Goal: Information Seeking & Learning: Check status

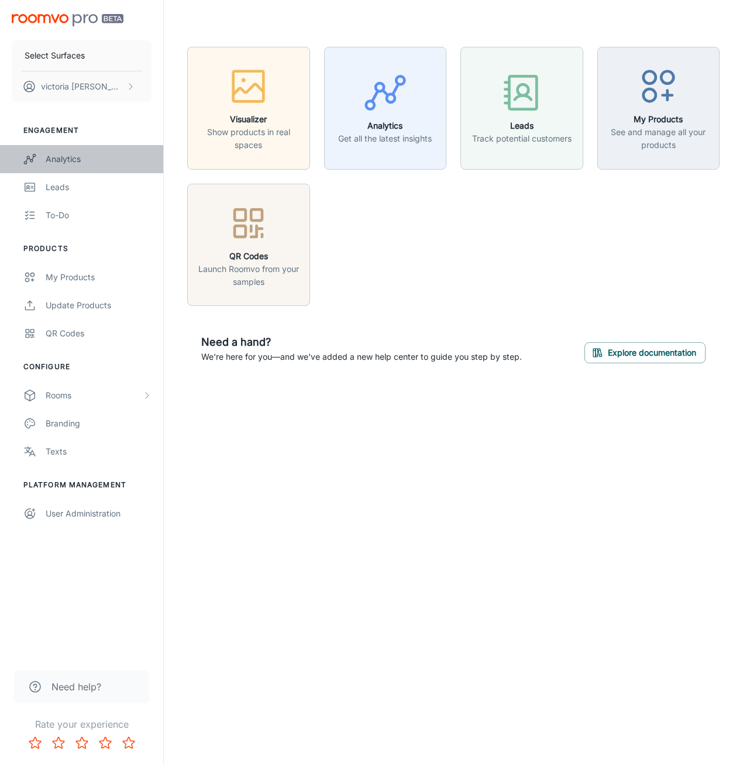
click at [77, 160] on div "Analytics" at bounding box center [99, 159] width 106 height 13
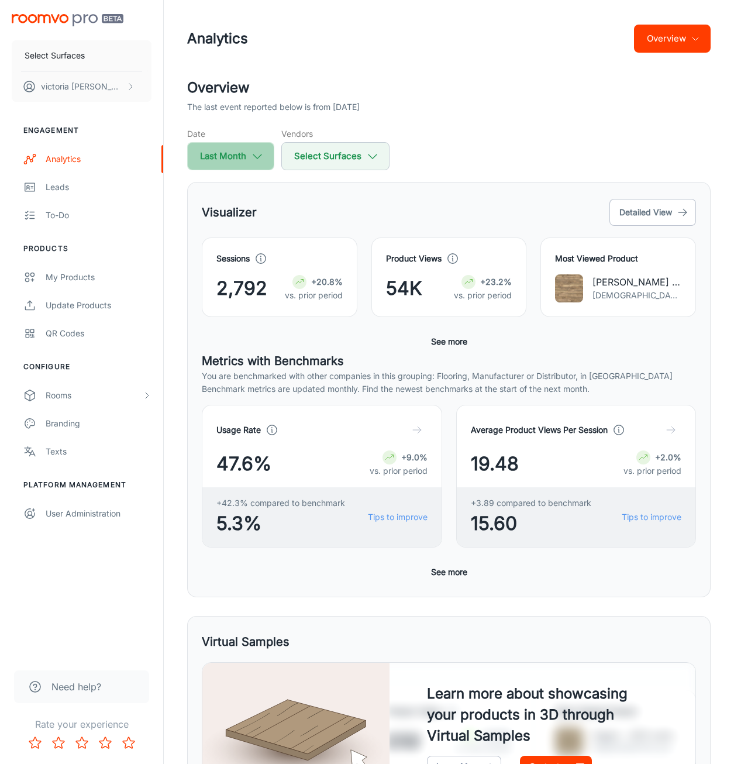
click at [266, 155] on button "Last Month" at bounding box center [230, 156] width 87 height 28
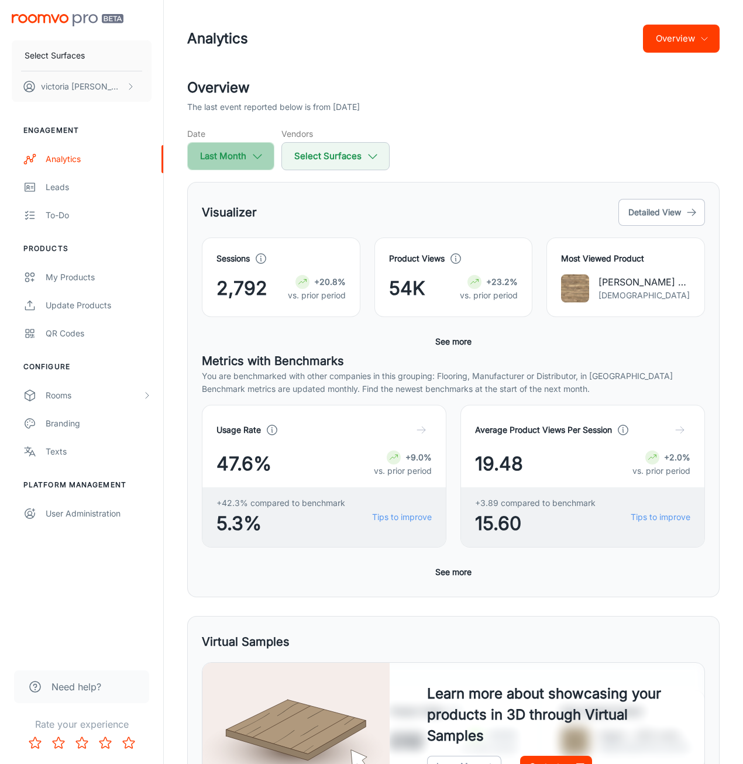
select select "8"
select select "2025"
select select "8"
select select "2025"
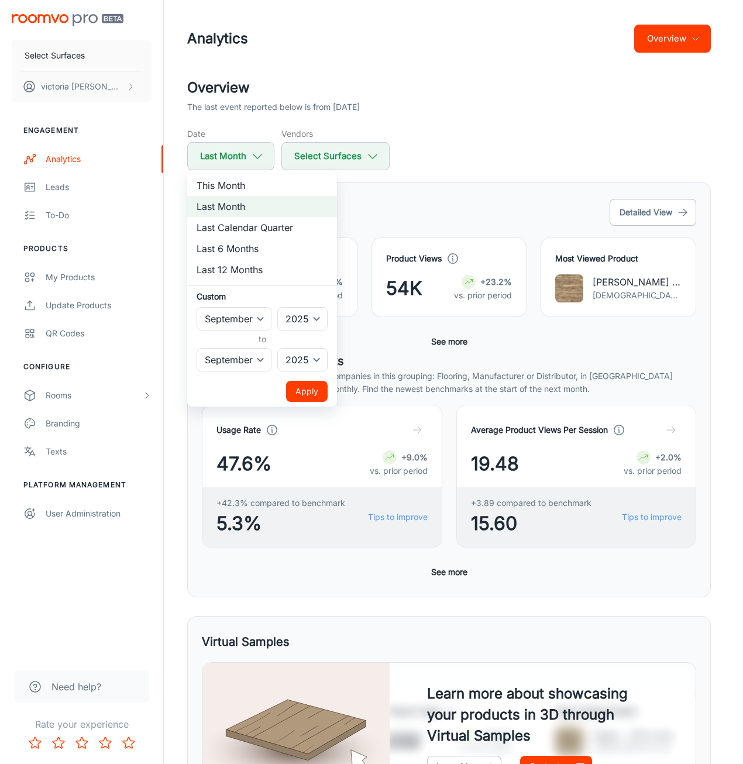
click at [427, 197] on div at bounding box center [371, 382] width 743 height 764
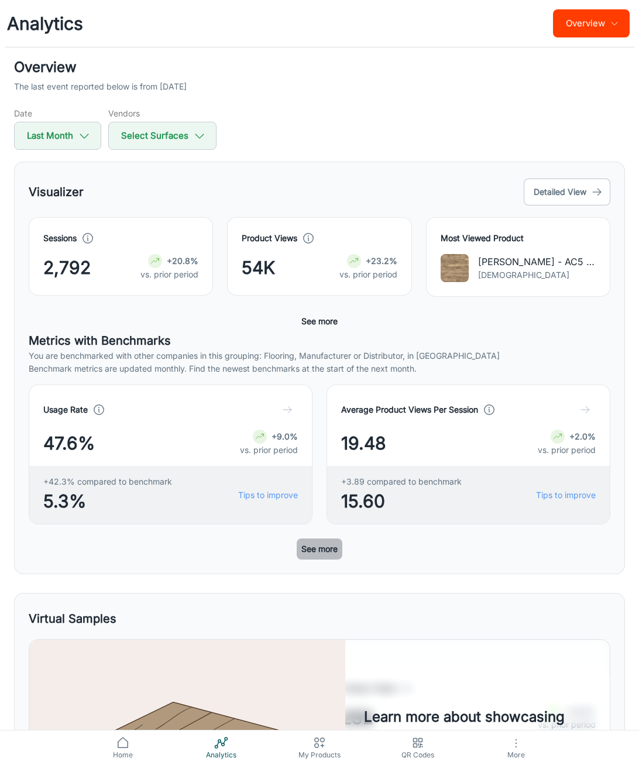
drag, startPoint x: 321, startPoint y: 552, endPoint x: 349, endPoint y: 551, distance: 27.5
click at [321, 552] on button "See more" at bounding box center [320, 548] width 46 height 21
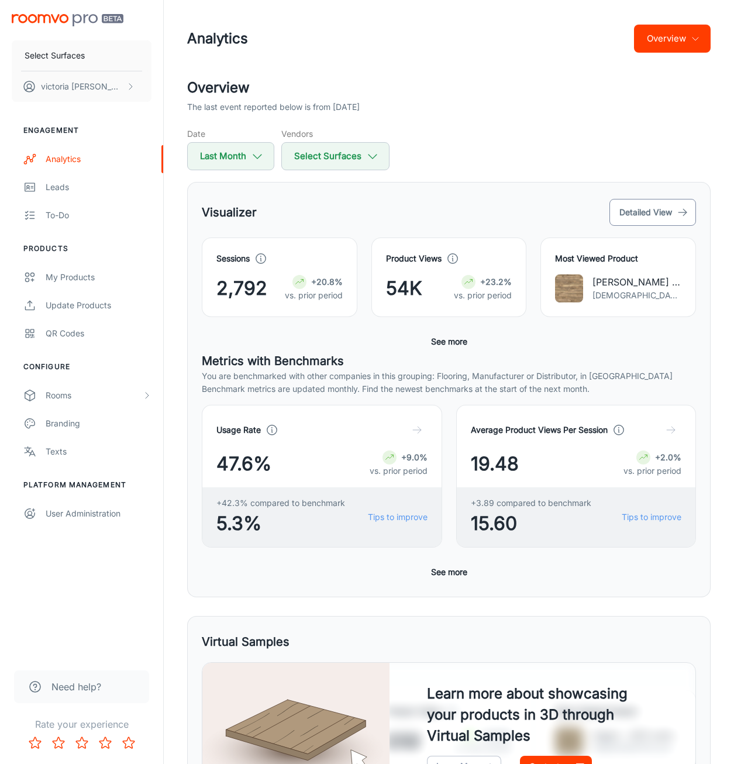
click at [664, 214] on button "Detailed View" at bounding box center [653, 212] width 87 height 27
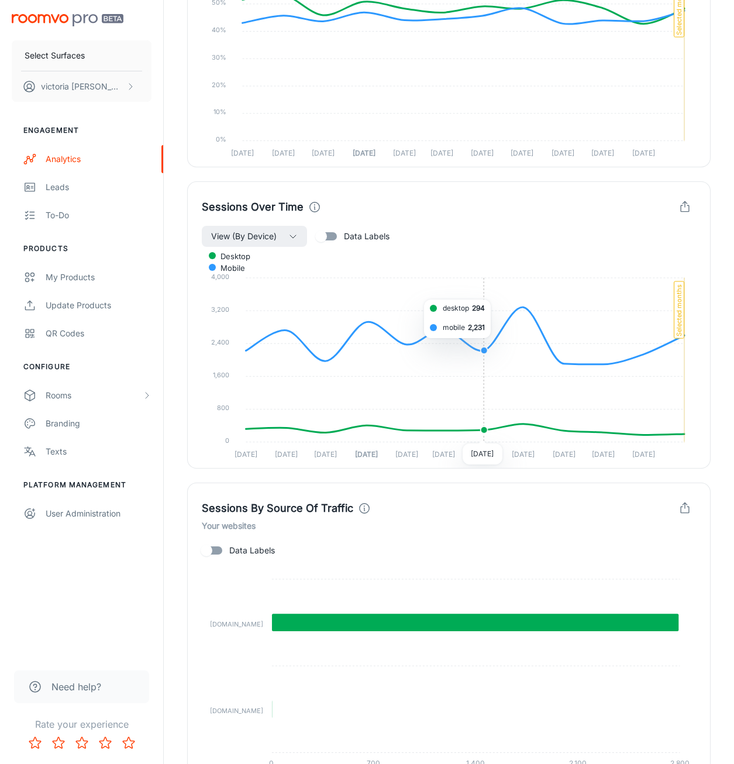
scroll to position [879, 0]
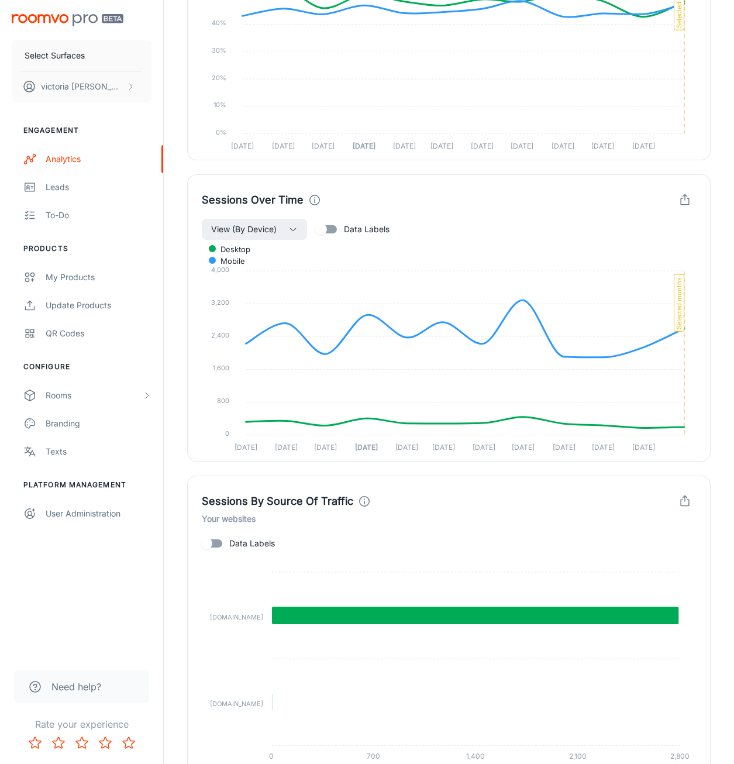
click at [215, 542] on input "Data Labels" at bounding box center [206, 544] width 67 height 22
checkbox input "true"
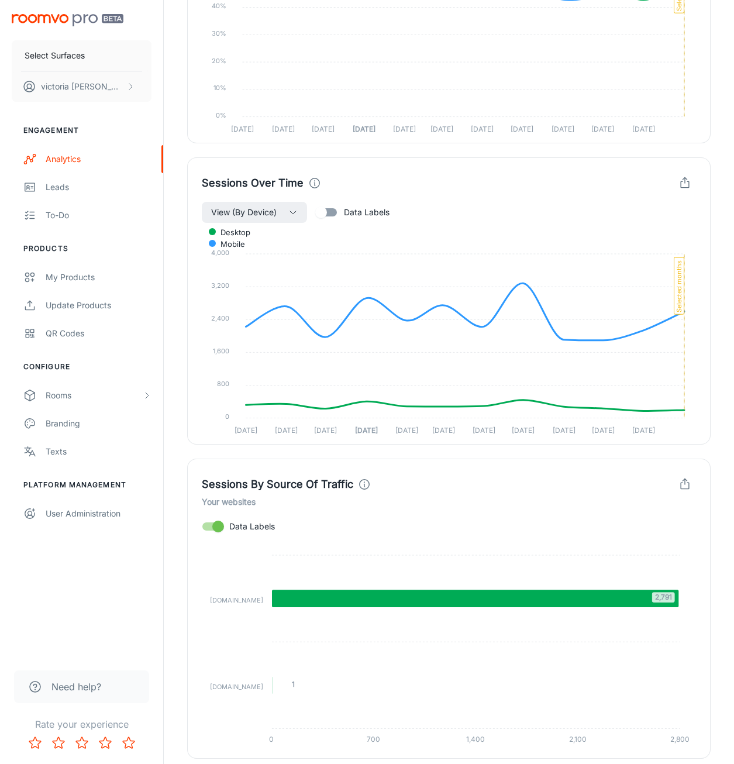
scroll to position [938, 0]
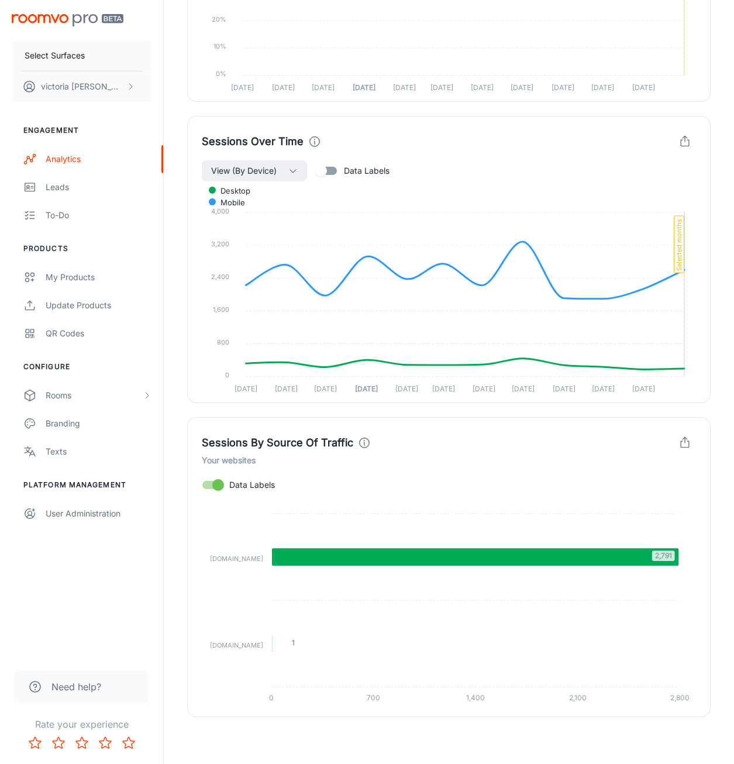
click at [688, 627] on foreignobject at bounding box center [449, 603] width 495 height 214
drag, startPoint x: 696, startPoint y: 416, endPoint x: 696, endPoint y: 408, distance: 8.2
click at [697, 415] on div "Sessions By Source Of Traffic Your websites Data Labels 2,791 1 [DOMAIN_NAME] […" at bounding box center [442, 560] width 538 height 314
click at [674, 398] on div "Sessions Over Time View (By Device) Data Labels desktop mobile 4,000 4,000 3,20…" at bounding box center [449, 259] width 524 height 287
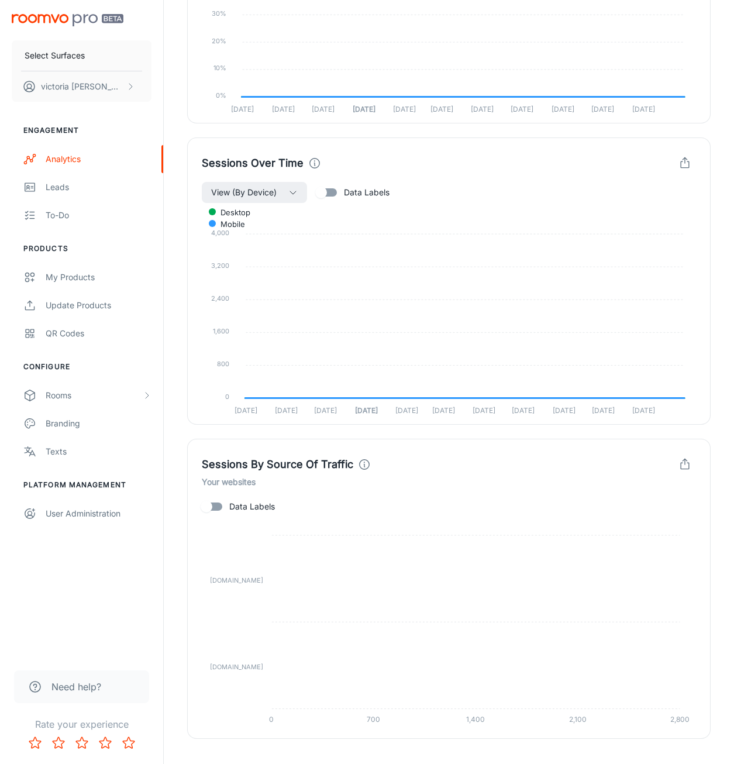
scroll to position [852, 0]
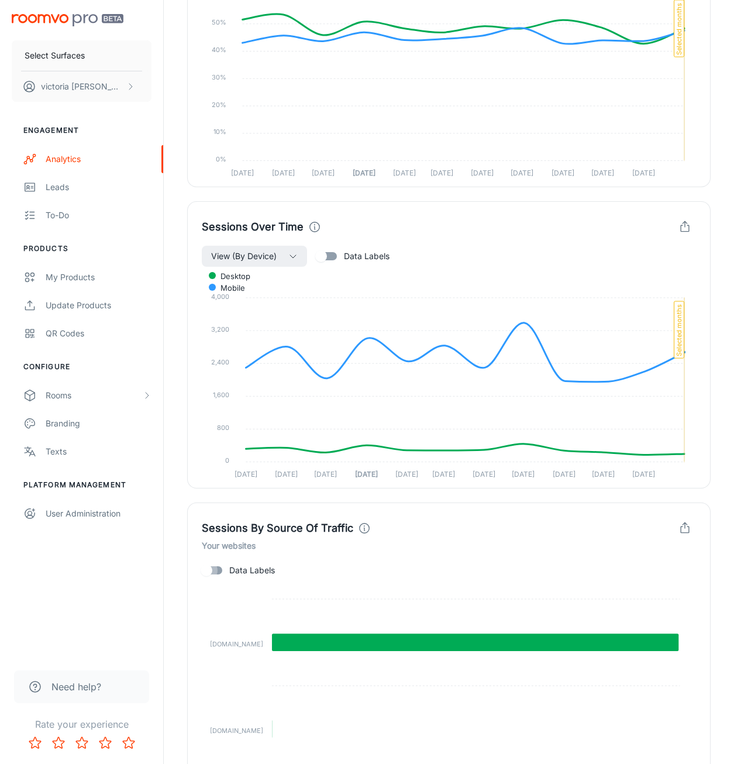
click at [219, 571] on input "Data Labels" at bounding box center [206, 570] width 67 height 22
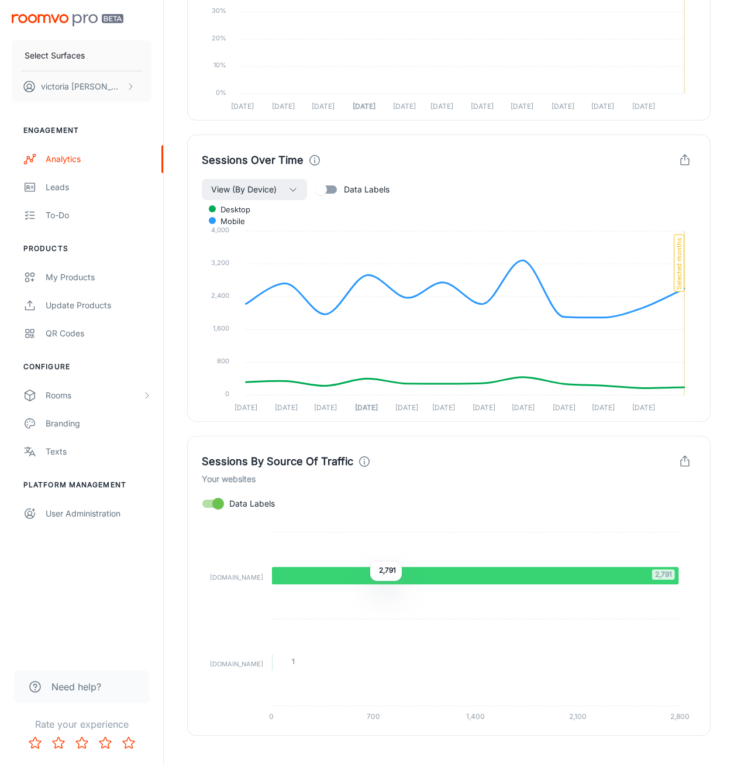
scroll to position [938, 0]
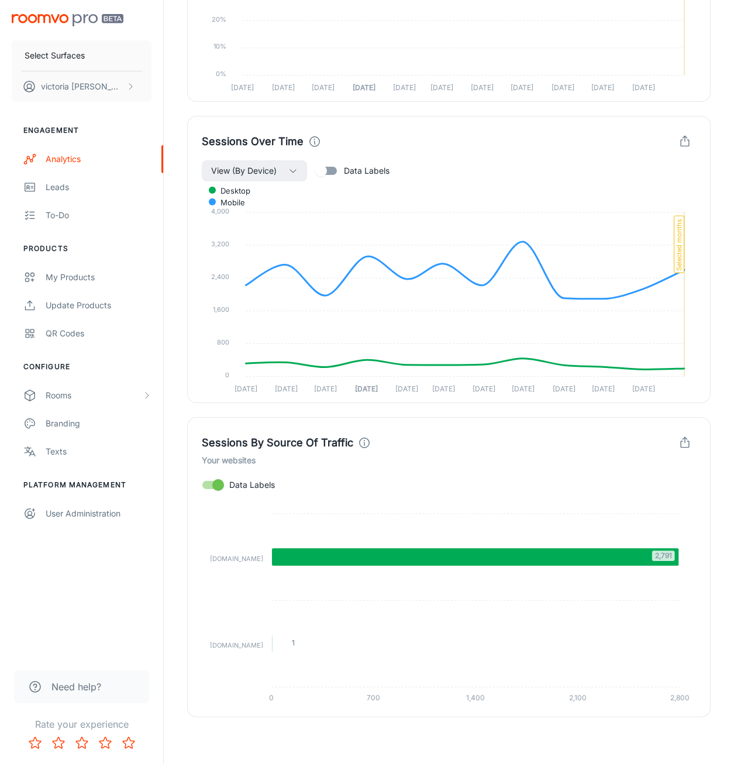
click at [665, 560] on icon at bounding box center [475, 557] width 407 height 18
drag, startPoint x: 682, startPoint y: 553, endPoint x: 708, endPoint y: 554, distance: 25.8
click at [708, 554] on div "Sessions By Source Of Traffic Your websites Data Labels 2,791 1 [DOMAIN_NAME] […" at bounding box center [449, 567] width 524 height 300
click at [686, 565] on foreignobject at bounding box center [449, 603] width 495 height 214
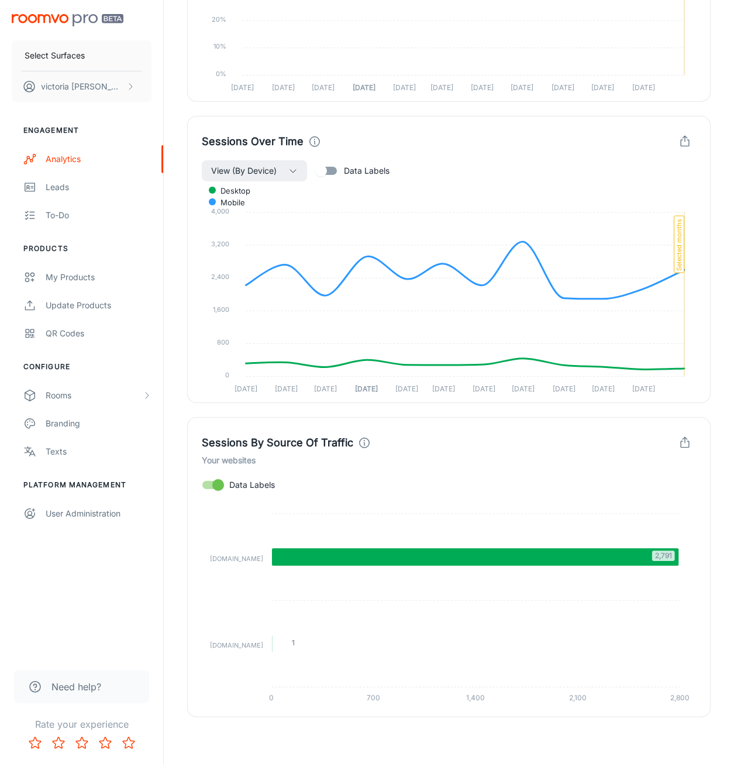
click at [214, 477] on input "Data Labels" at bounding box center [218, 485] width 67 height 22
checkbox input "false"
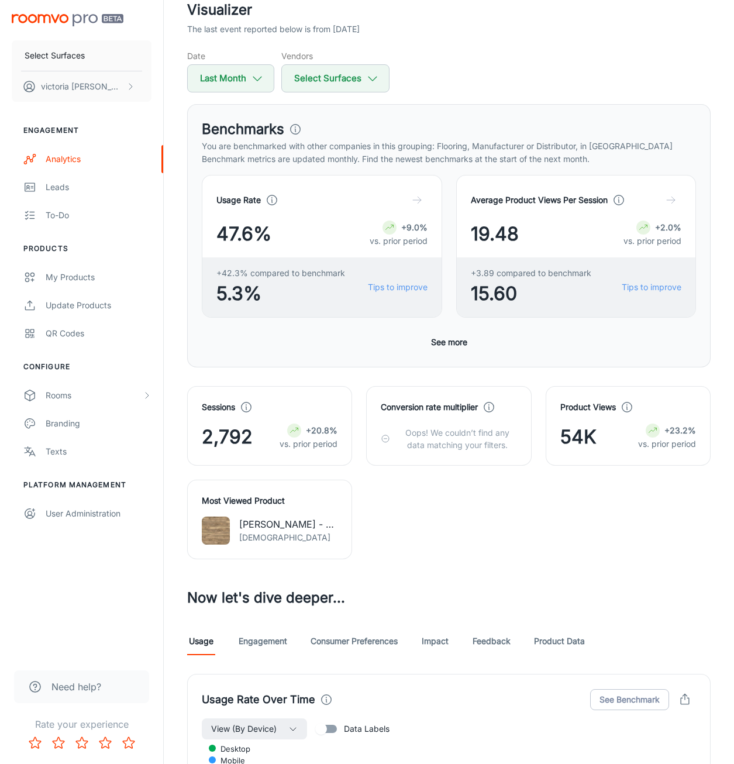
scroll to position [117, 0]
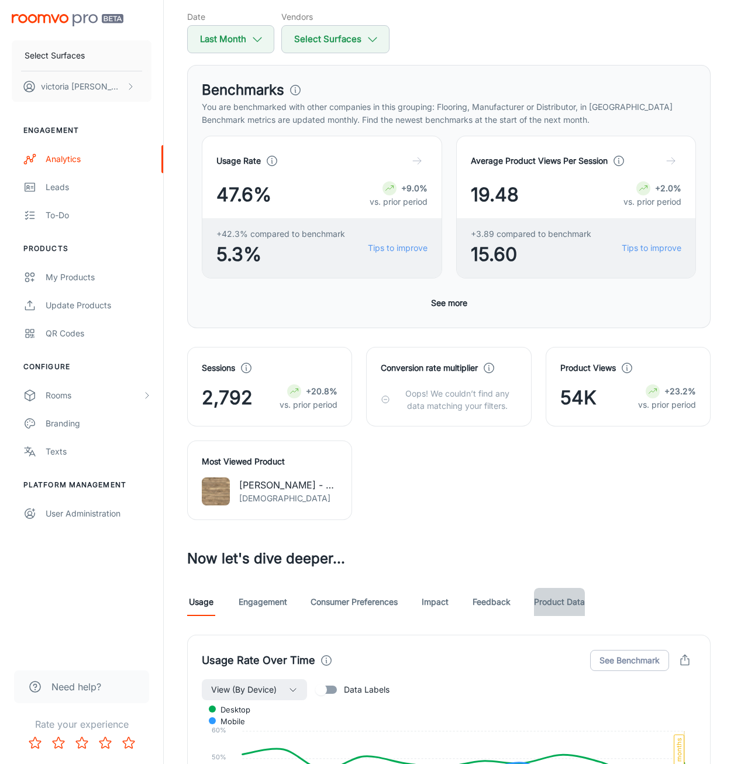
click at [574, 598] on link "Product Data" at bounding box center [559, 602] width 51 height 28
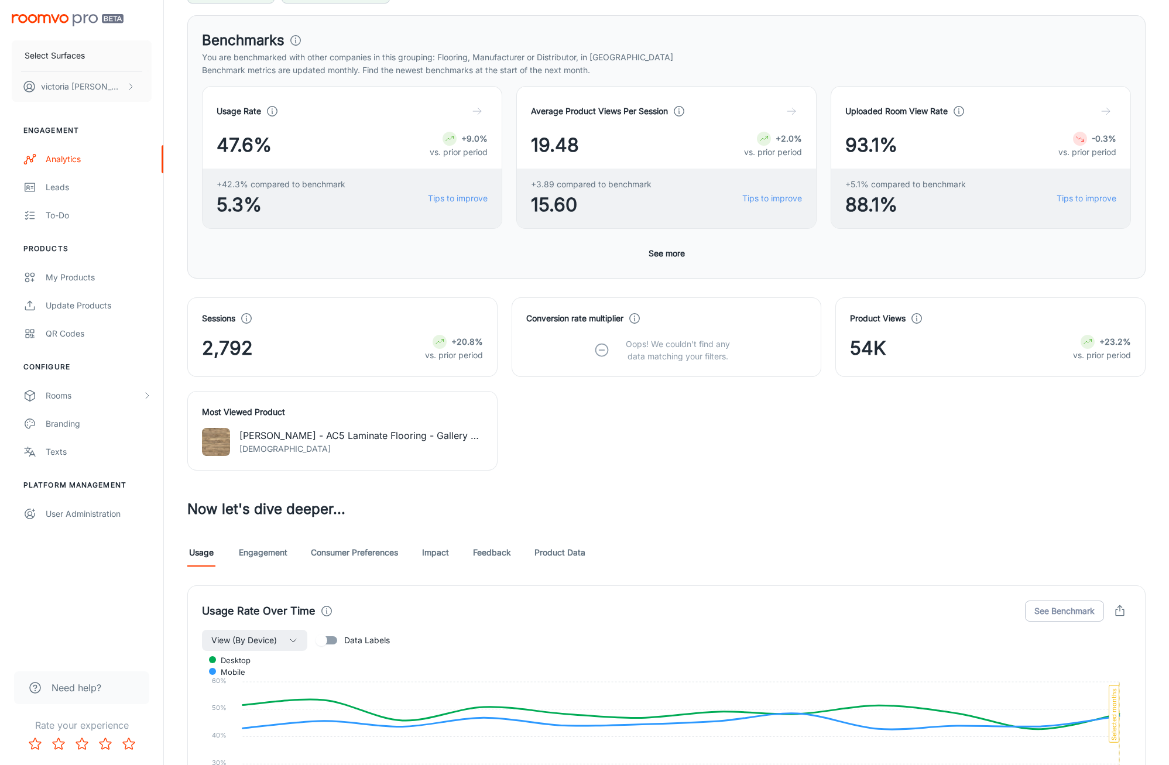
scroll to position [118, 0]
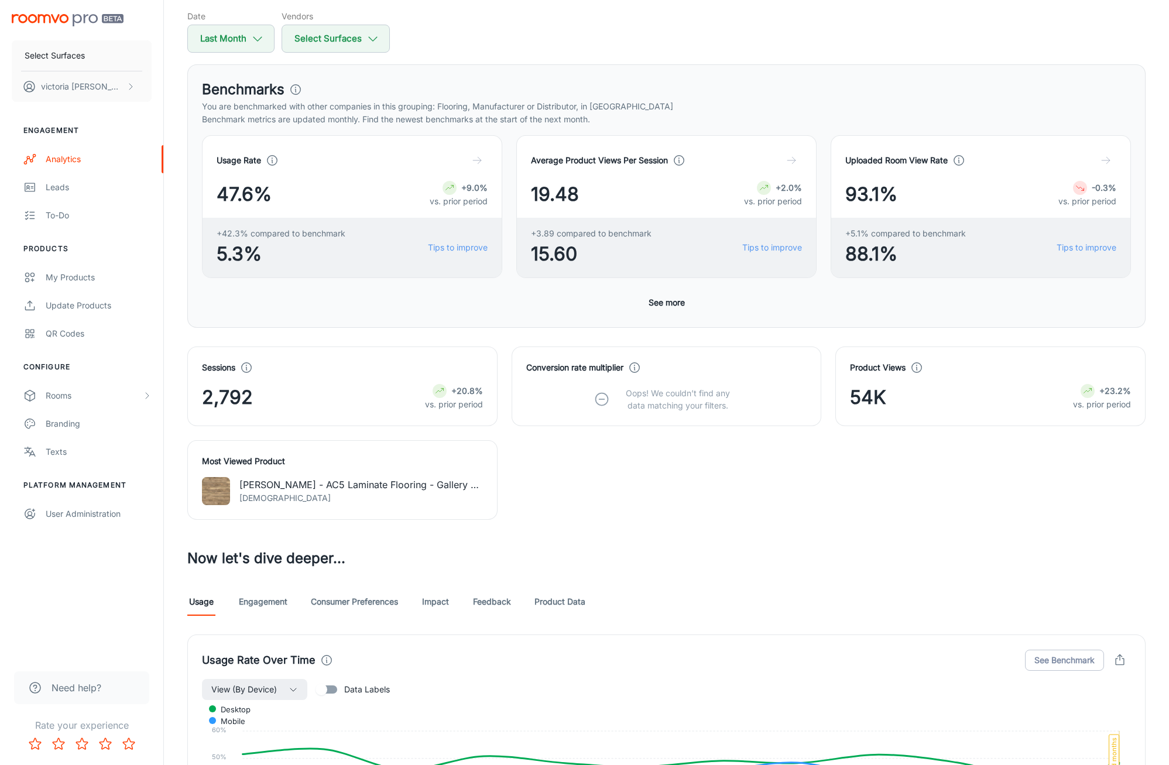
click at [576, 598] on link "Product Data" at bounding box center [559, 602] width 51 height 28
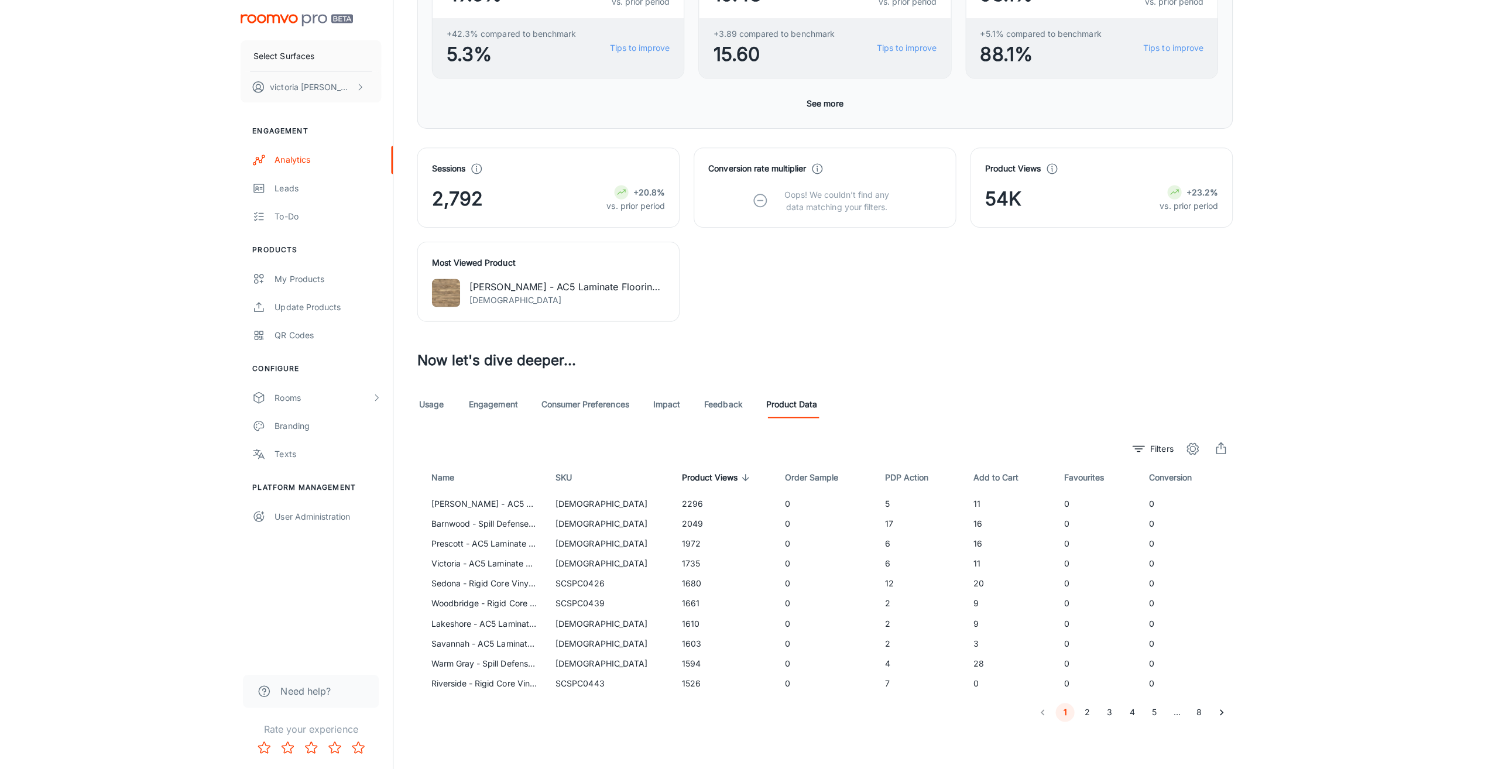
scroll to position [313, 0]
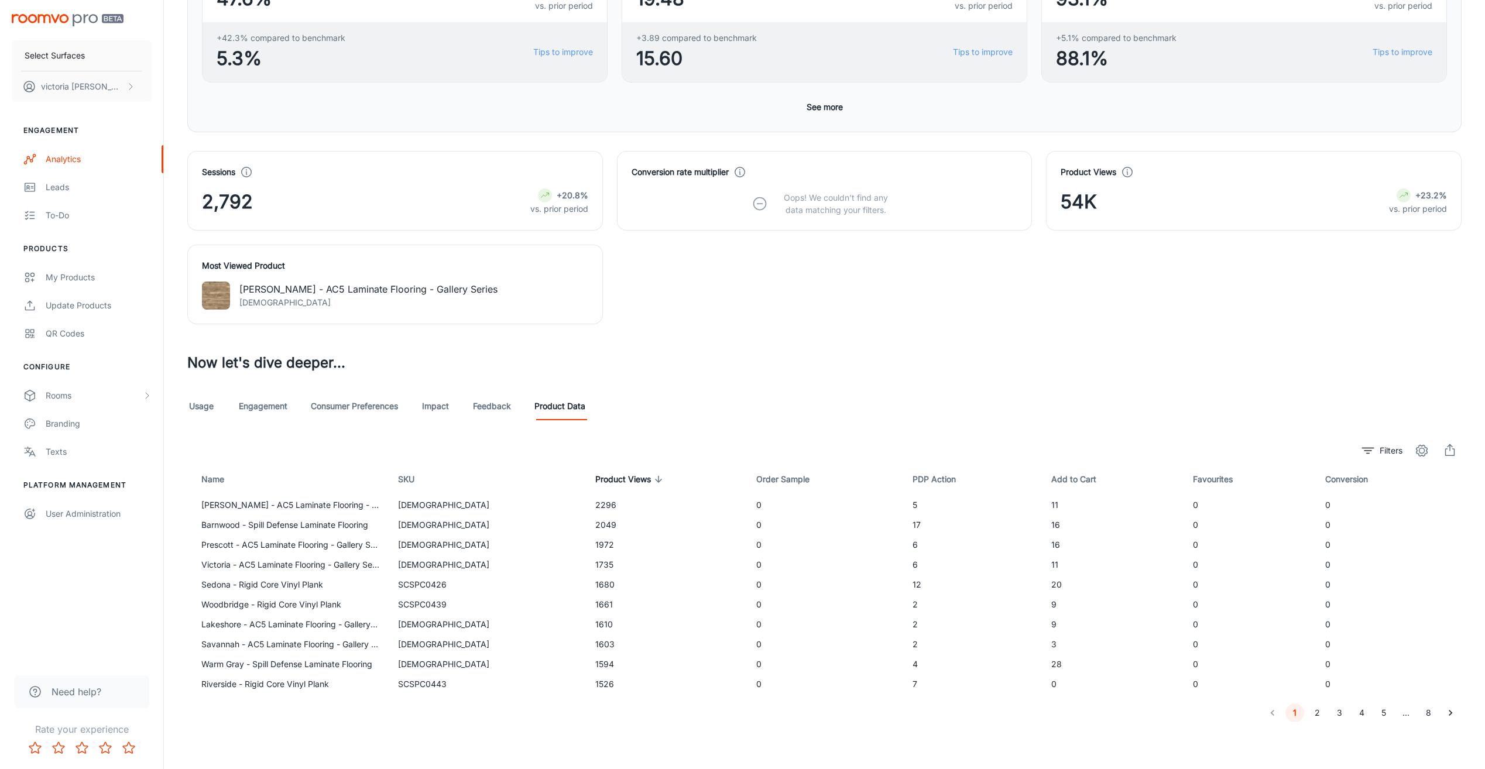
click at [217, 402] on div "Usage Engagement Consumer Preferences Impact Feedback Product Data" at bounding box center [824, 406] width 1274 height 28
click at [211, 403] on link "Usage" at bounding box center [201, 406] width 28 height 28
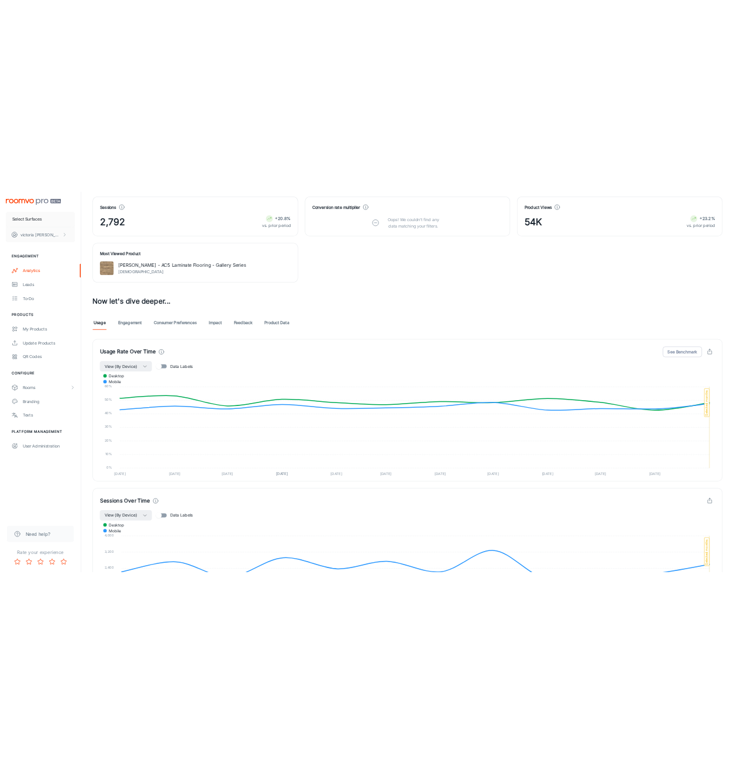
scroll to position [933, 0]
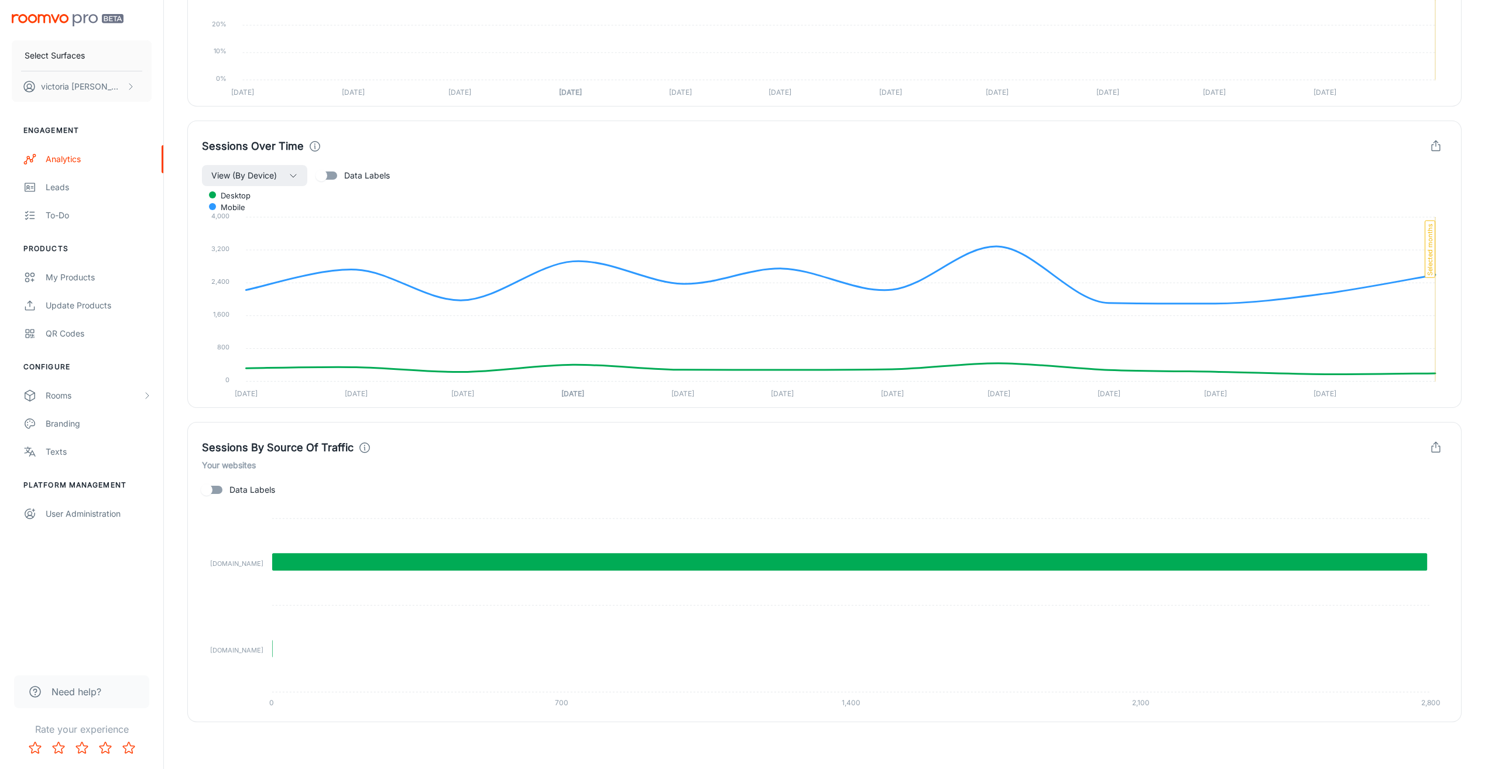
click at [212, 490] on input "Data Labels" at bounding box center [206, 490] width 67 height 22
checkbox input "true"
click at [743, 434] on div "Sessions By Source Of Traffic Your websites Data Labels 2,791 1 [DOMAIN_NAME] […" at bounding box center [824, 572] width 1274 height 300
click at [325, 171] on input "Data Labels" at bounding box center [321, 175] width 67 height 22
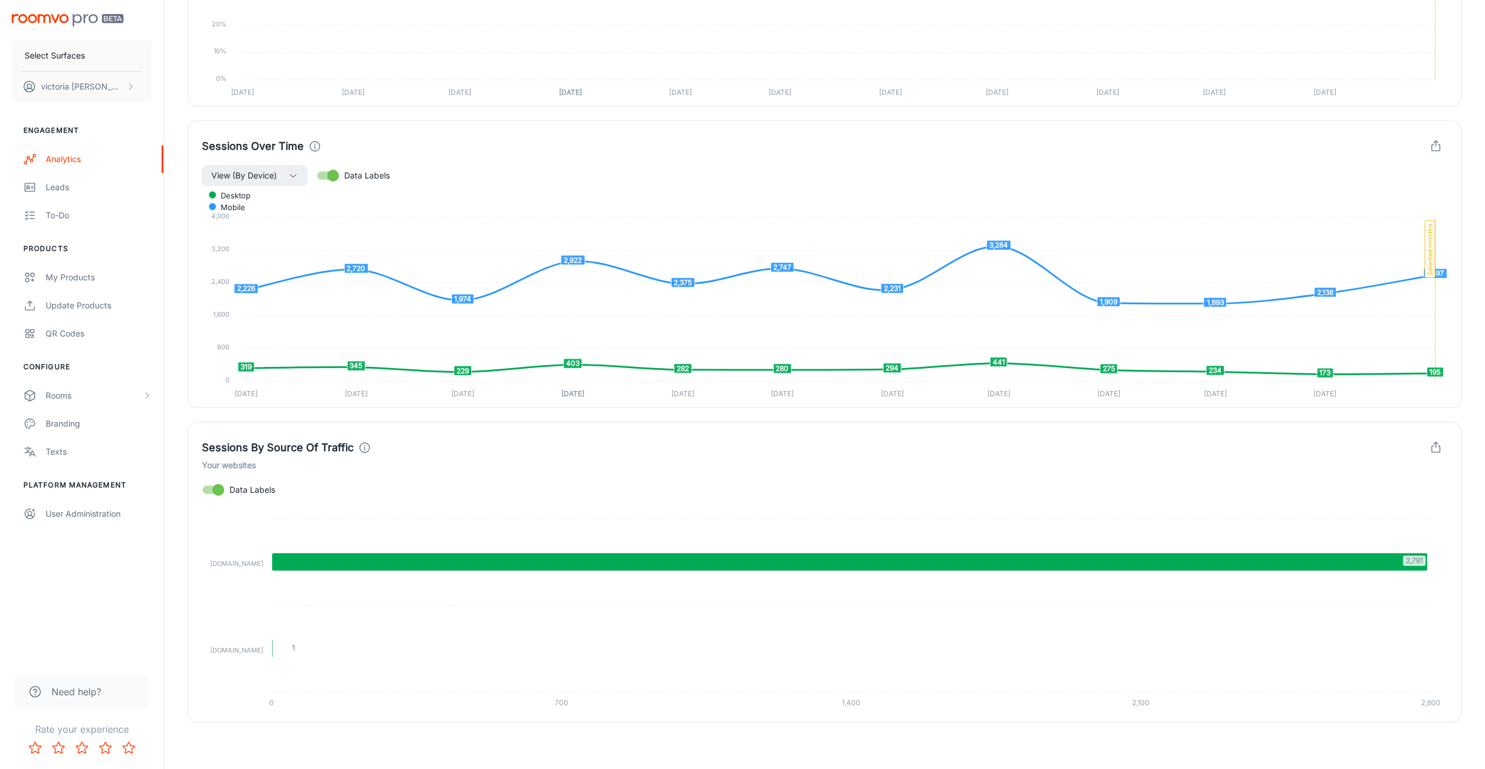
click at [325, 171] on input "Data Labels" at bounding box center [333, 175] width 67 height 22
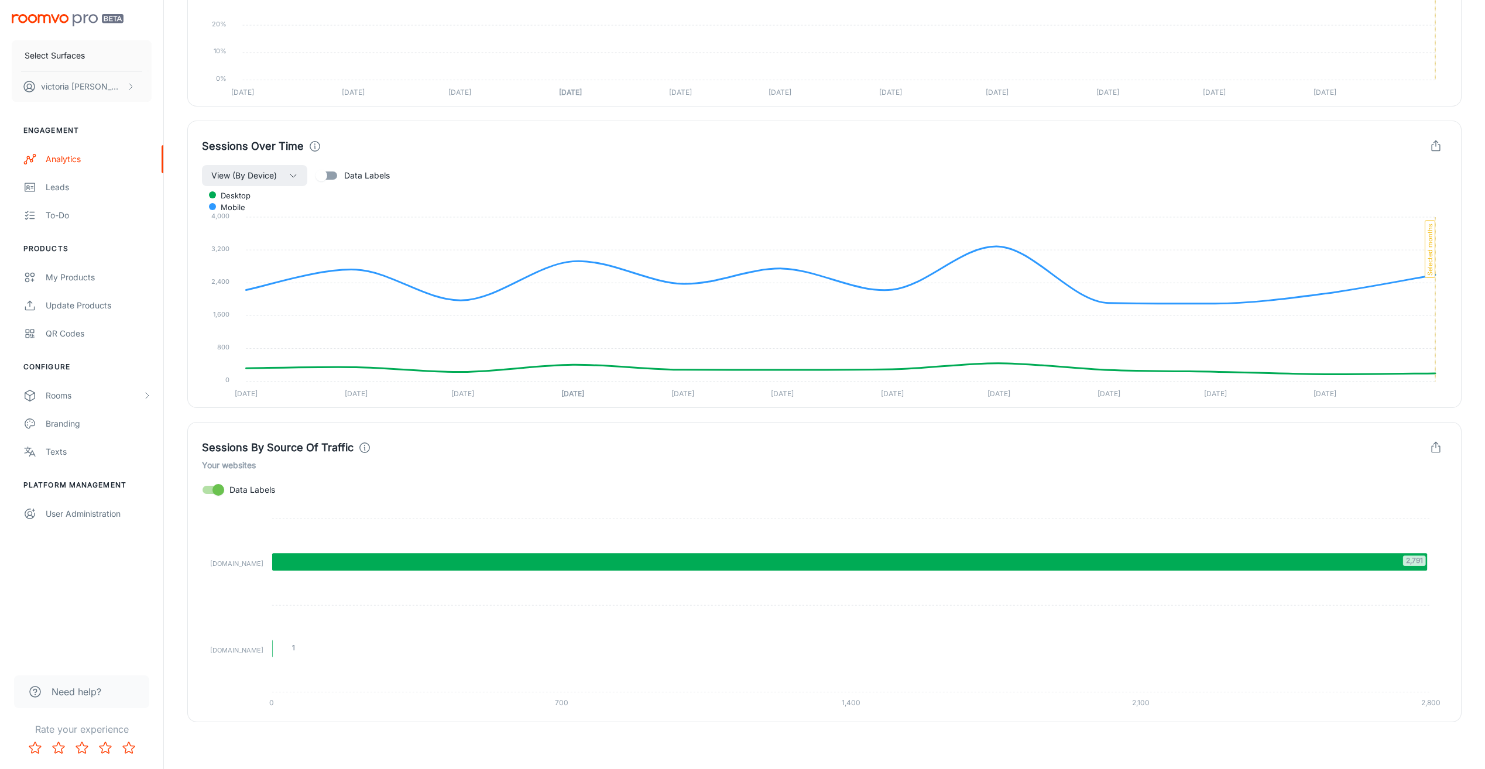
click at [325, 171] on input "Data Labels" at bounding box center [321, 175] width 67 height 22
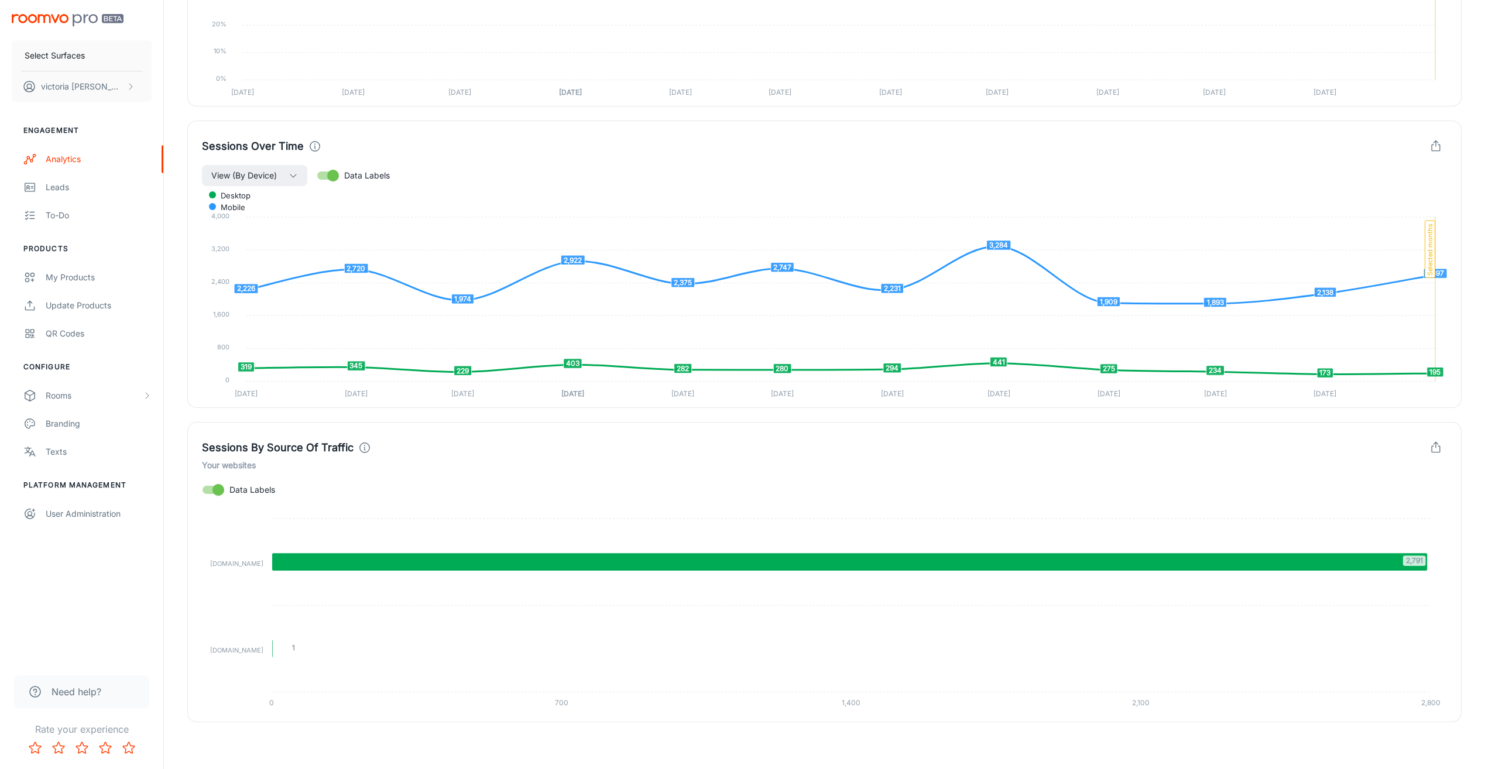
click at [325, 171] on input "Data Labels" at bounding box center [333, 175] width 67 height 22
checkbox input "false"
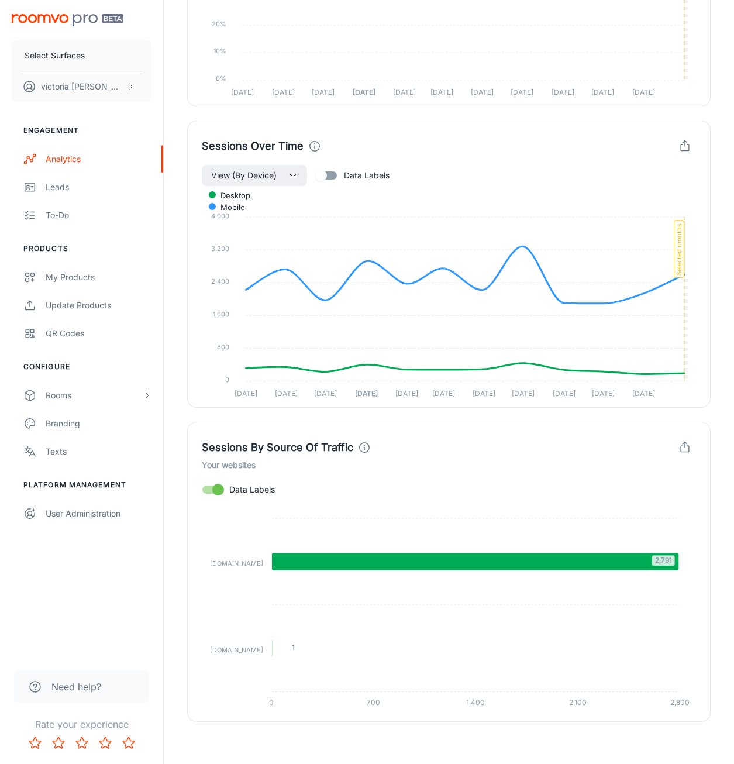
scroll to position [938, 0]
